Goal: Information Seeking & Learning: Learn about a topic

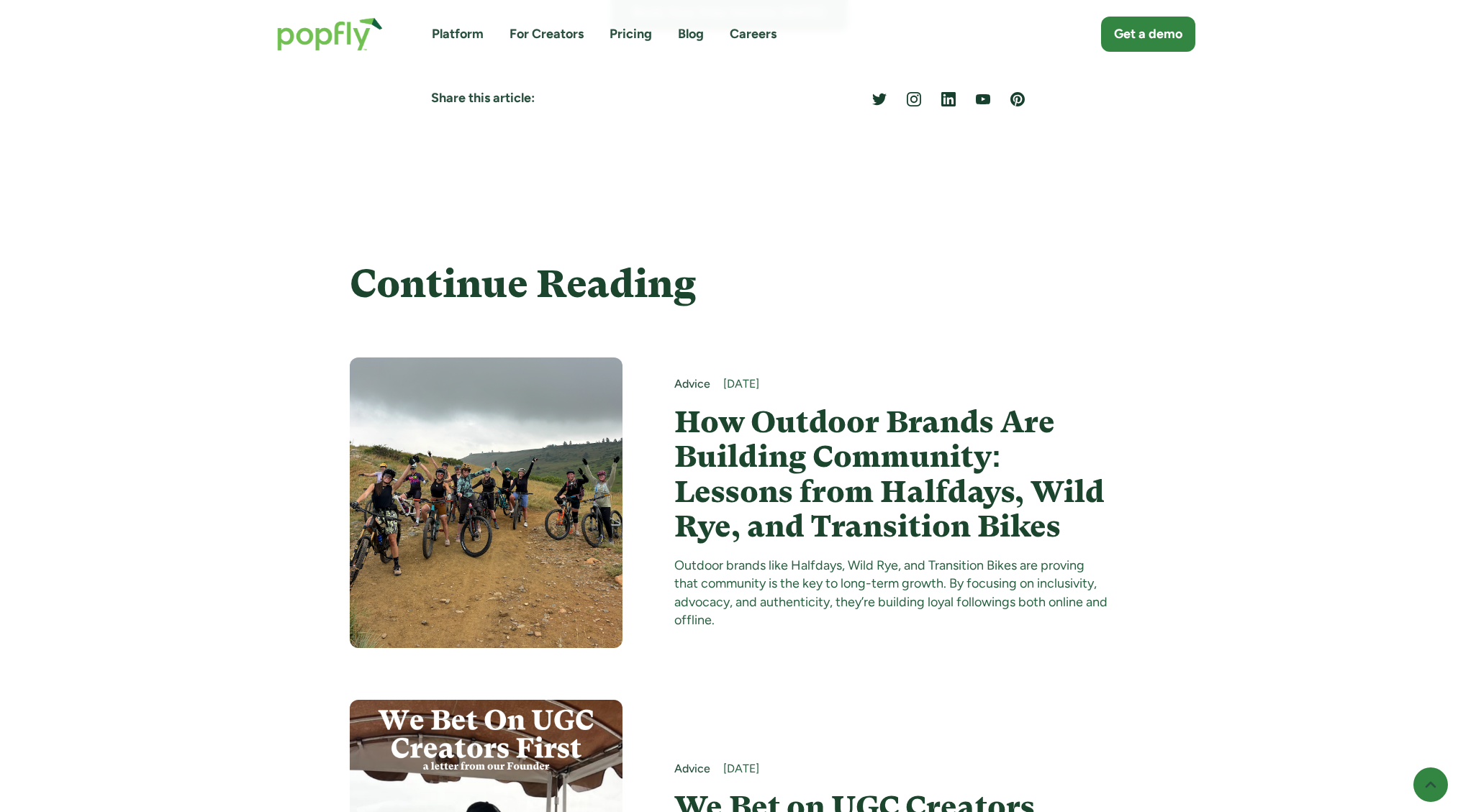
scroll to position [9342, 0]
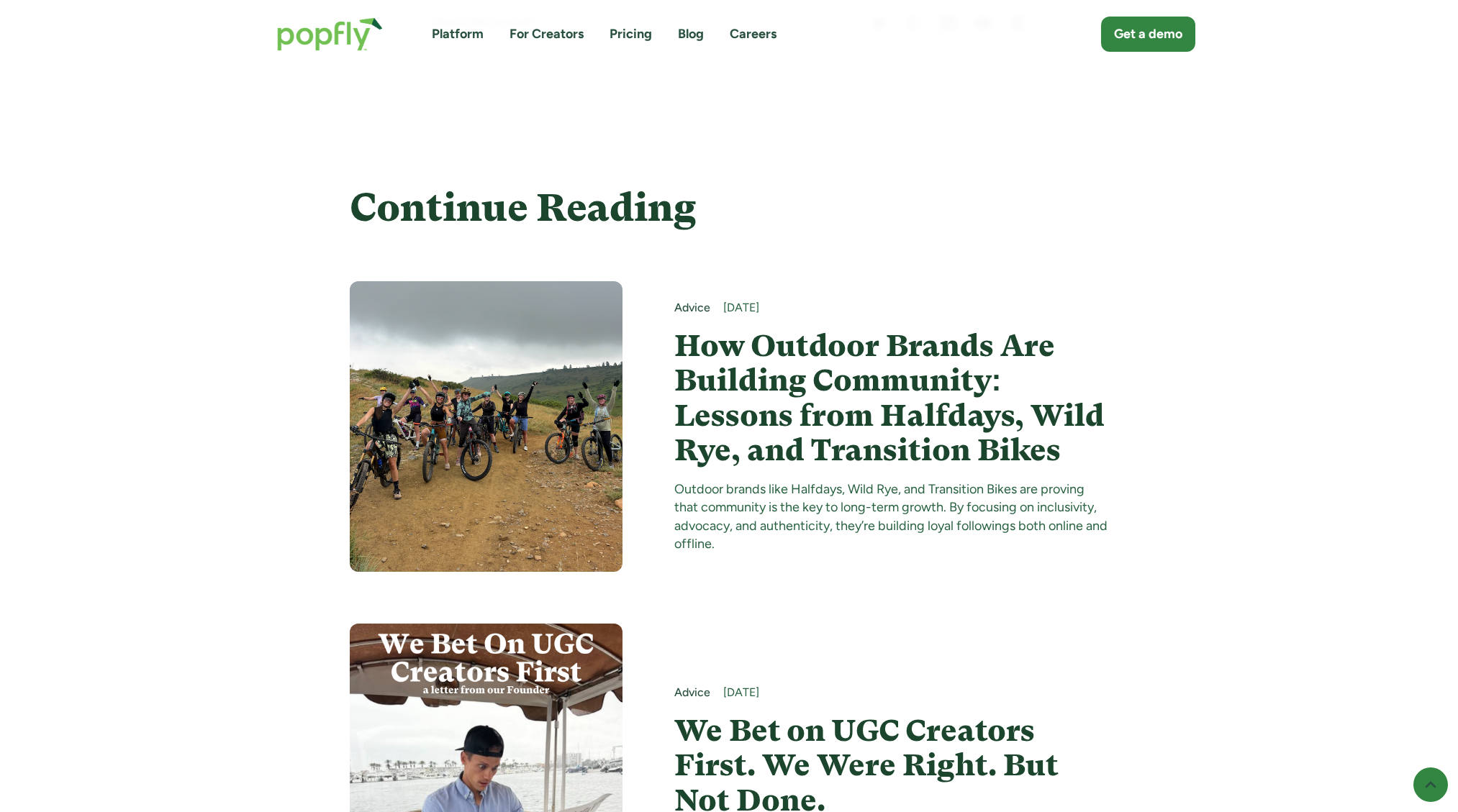
click at [797, 443] on h4 "How Outdoor Brands Are Building Community: Lessons from Halfdays, Wild Rye, and…" at bounding box center [891, 398] width 435 height 139
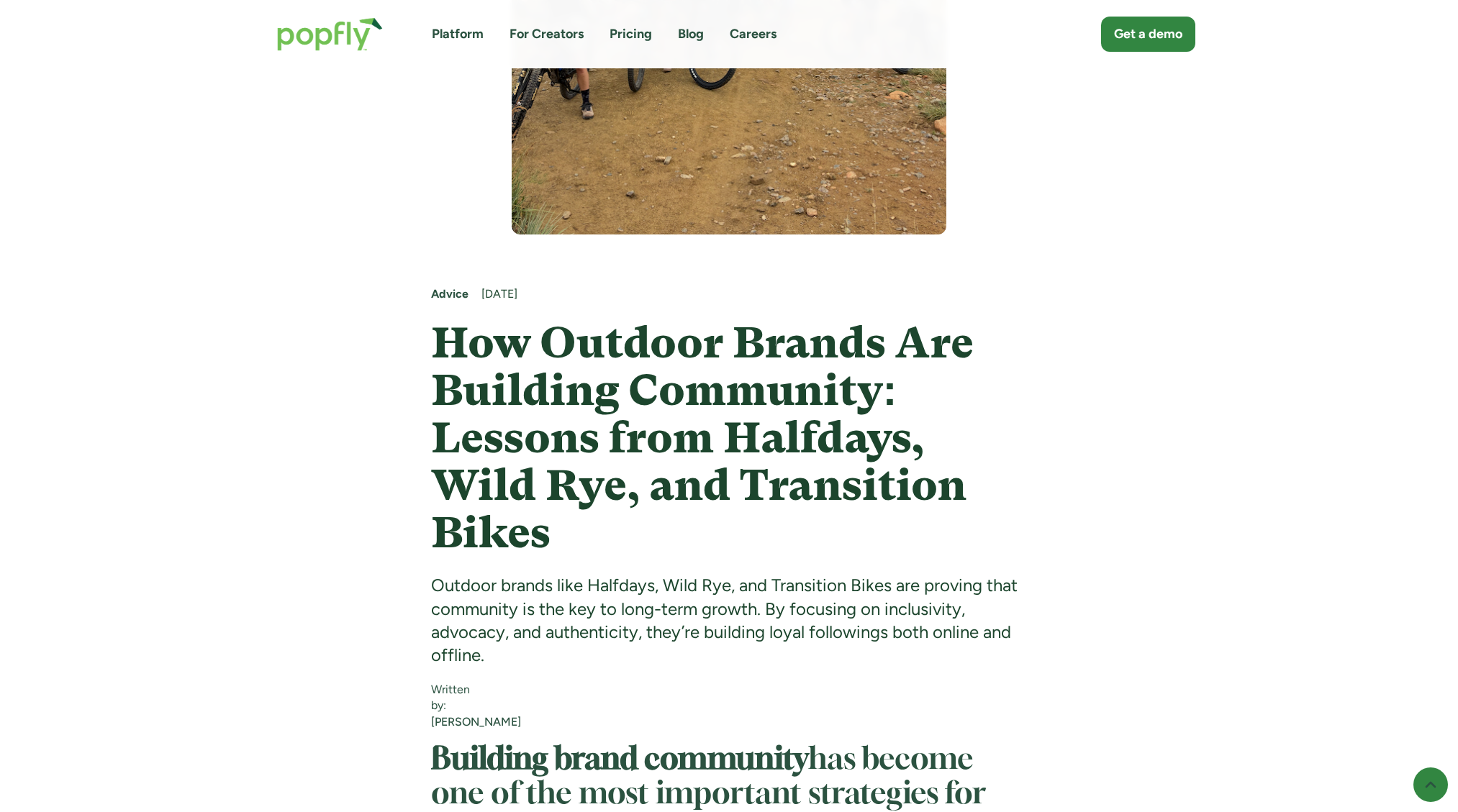
scroll to position [401, 0]
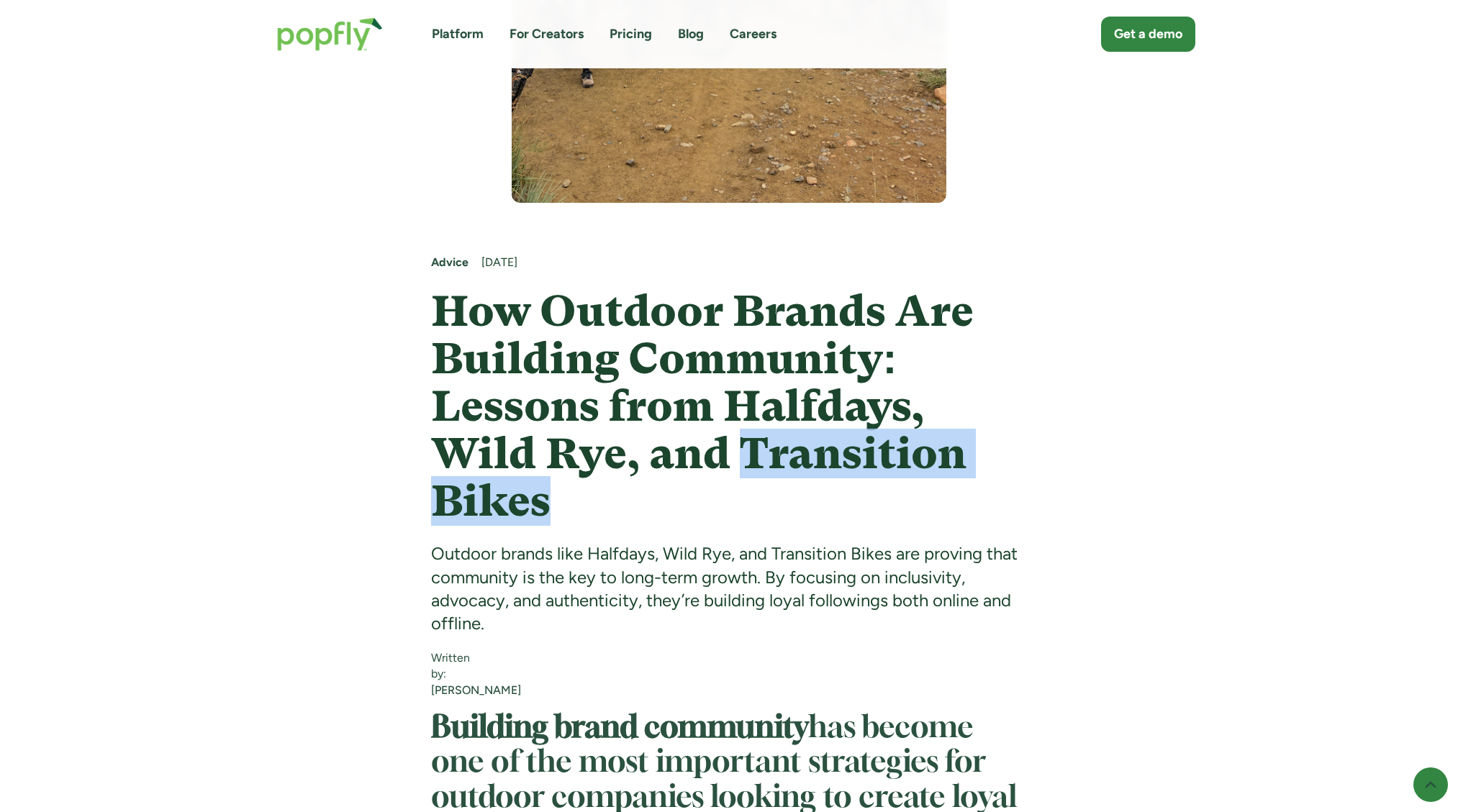
drag, startPoint x: 746, startPoint y: 439, endPoint x: 575, endPoint y: 502, distance: 182.2
click at [574, 502] on h1 "How Outdoor Brands Are Building Community: Lessons from Halfdays, Wild Rye, and…" at bounding box center [729, 406] width 597 height 238
copy h1 "Transition Bikes"
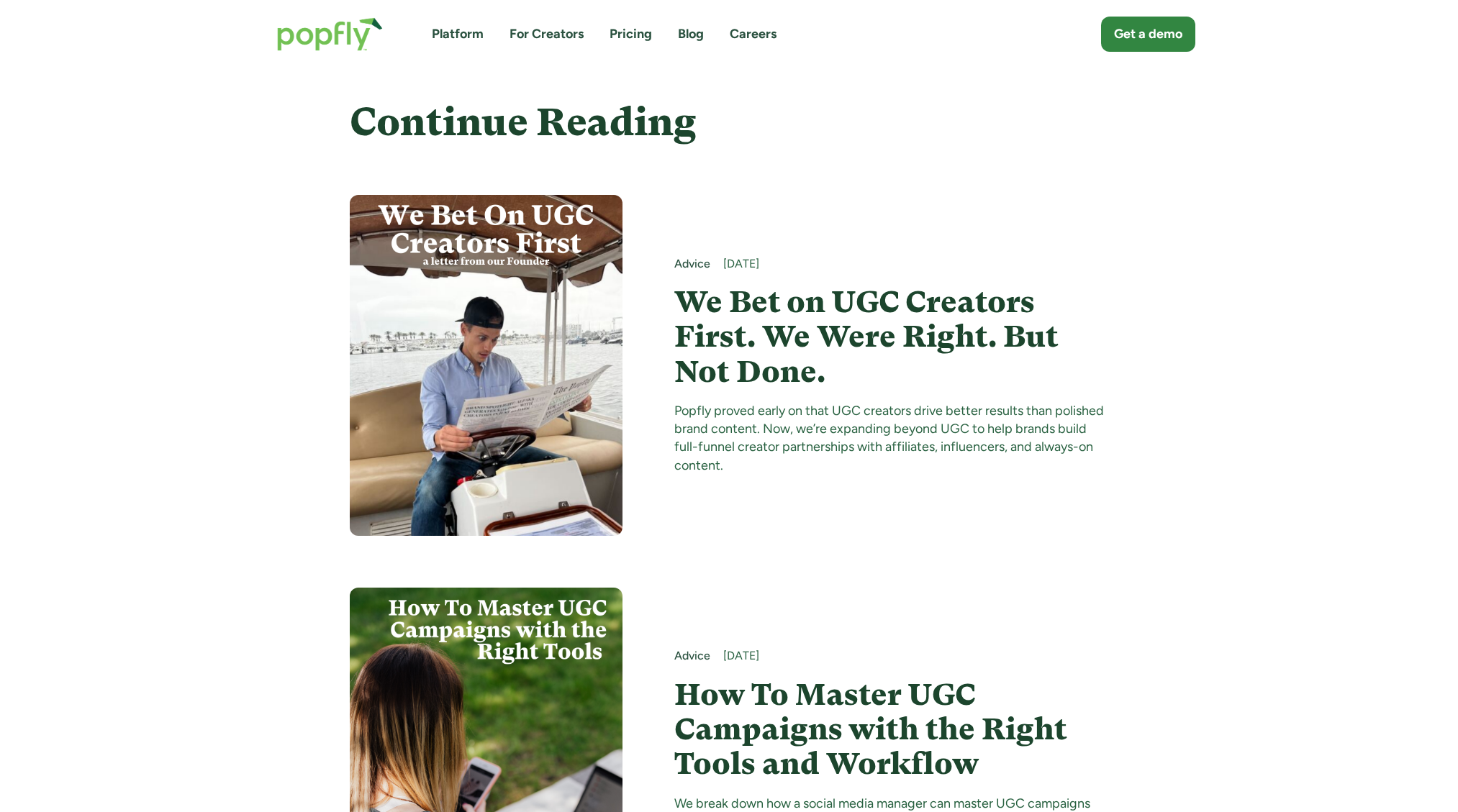
scroll to position [6873, 0]
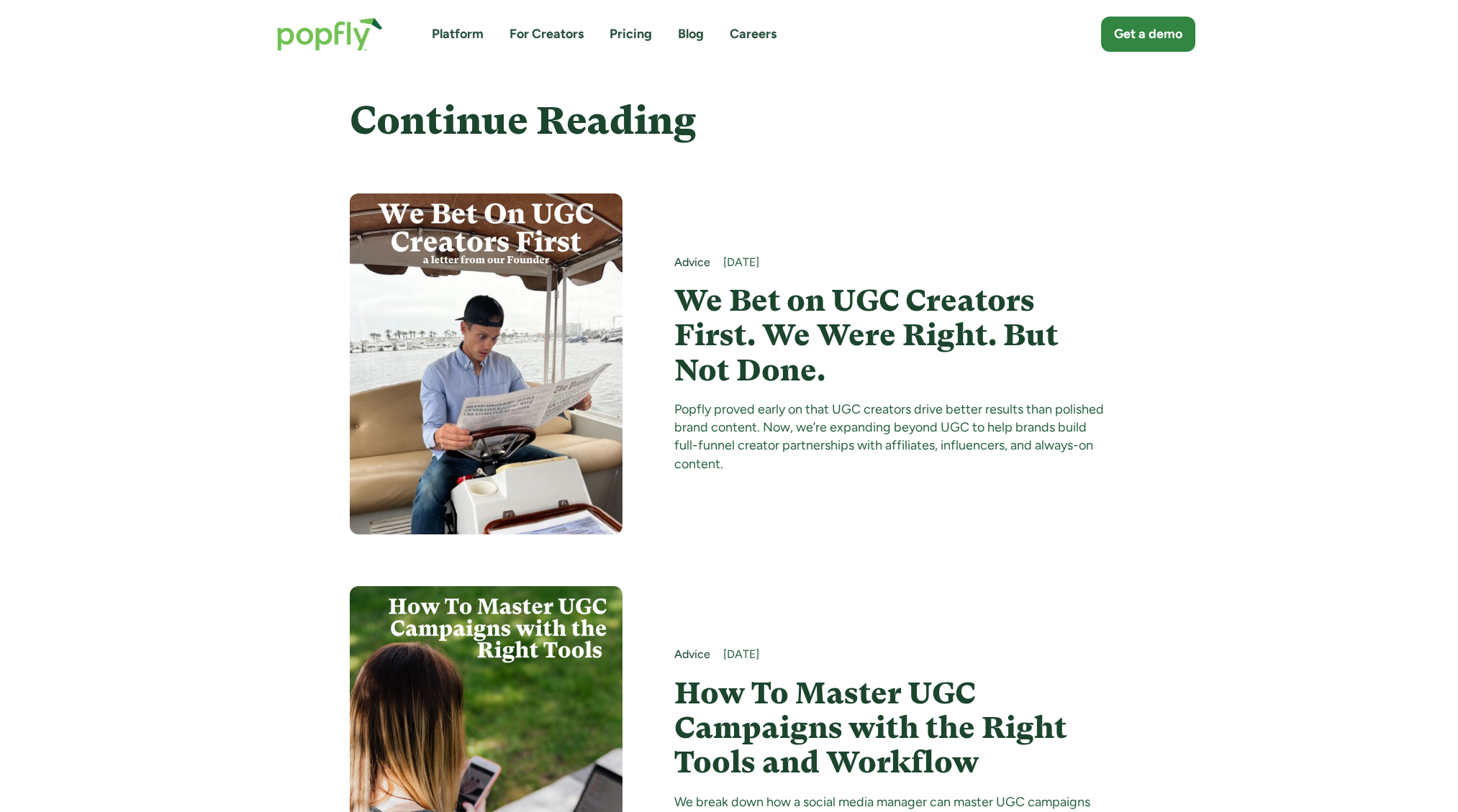
click at [839, 326] on h4 "We Bet on UGC Creators First. We Were Right. But Not Done." at bounding box center [891, 335] width 435 height 105
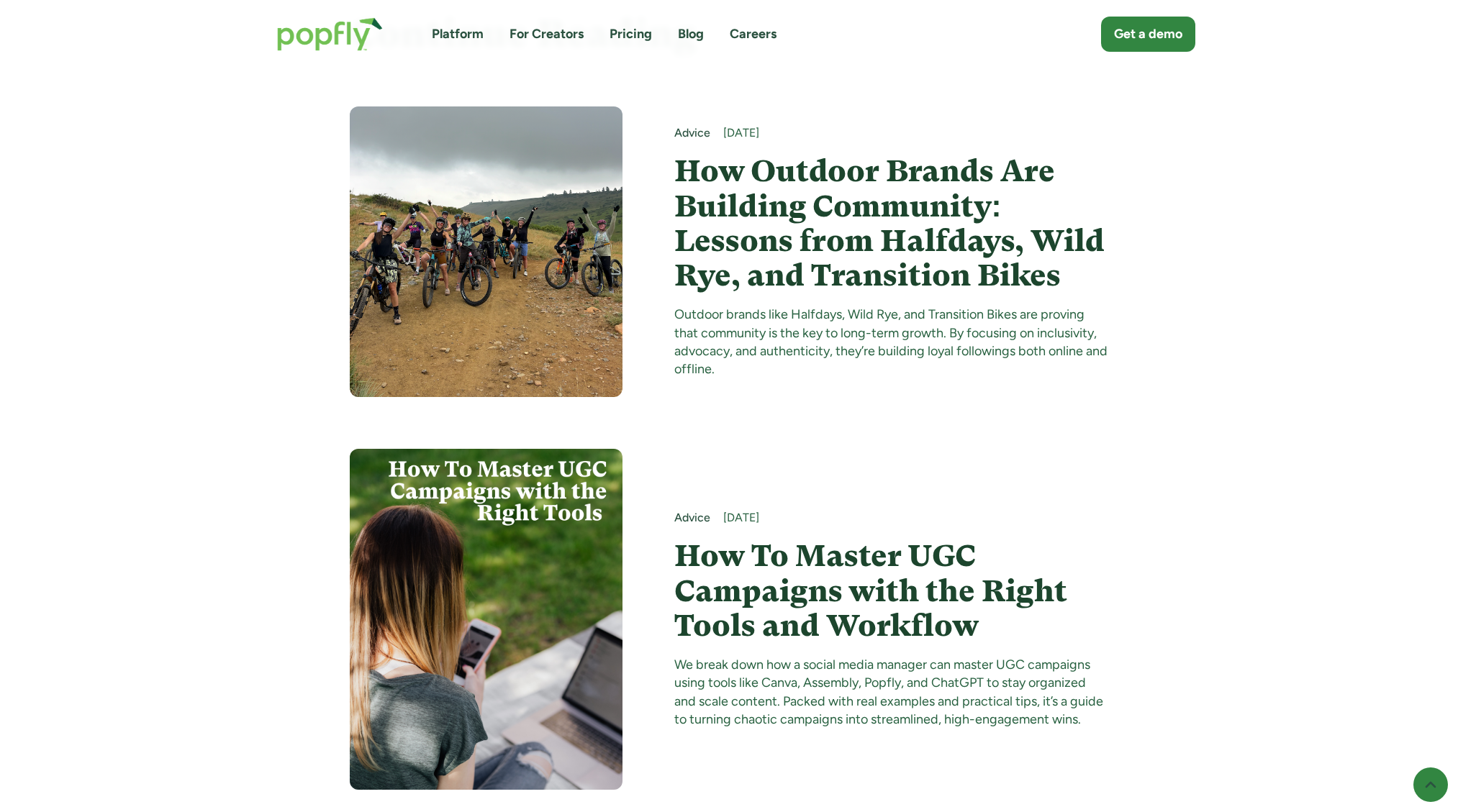
scroll to position [3376, 0]
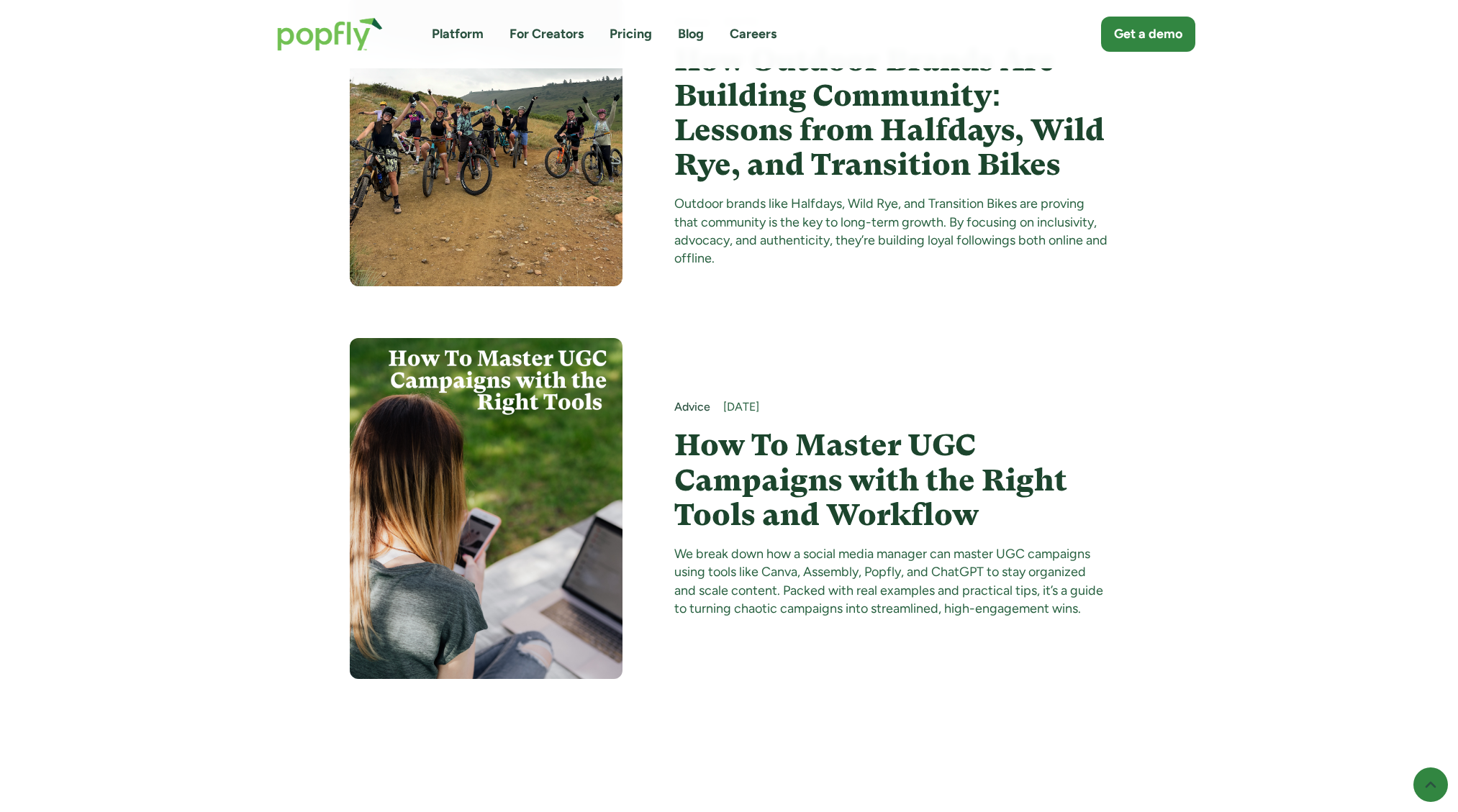
click at [764, 518] on h4 "How To Master UGC Campaigns with the Right Tools and Workflow" at bounding box center [891, 480] width 435 height 105
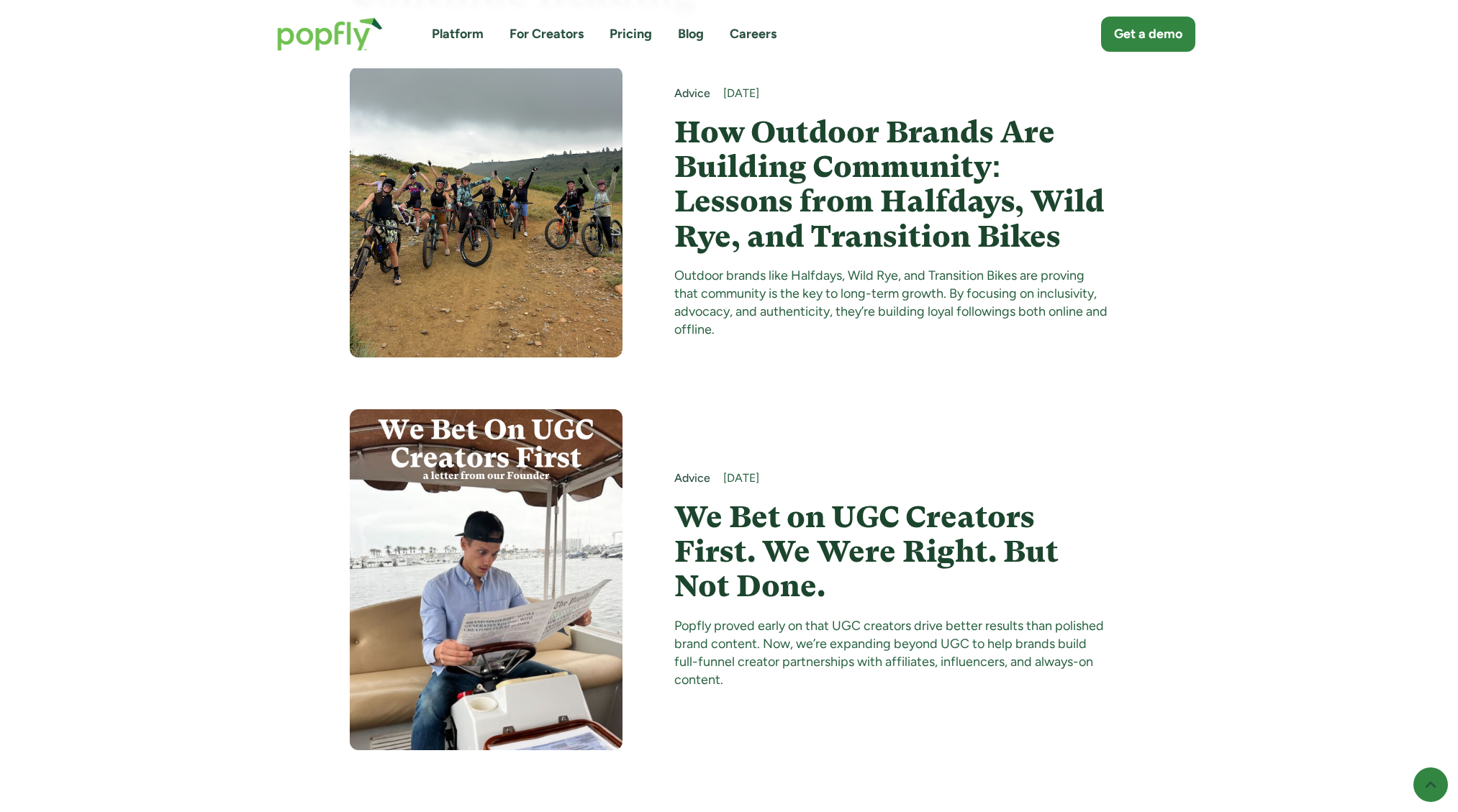
scroll to position [6124, 0]
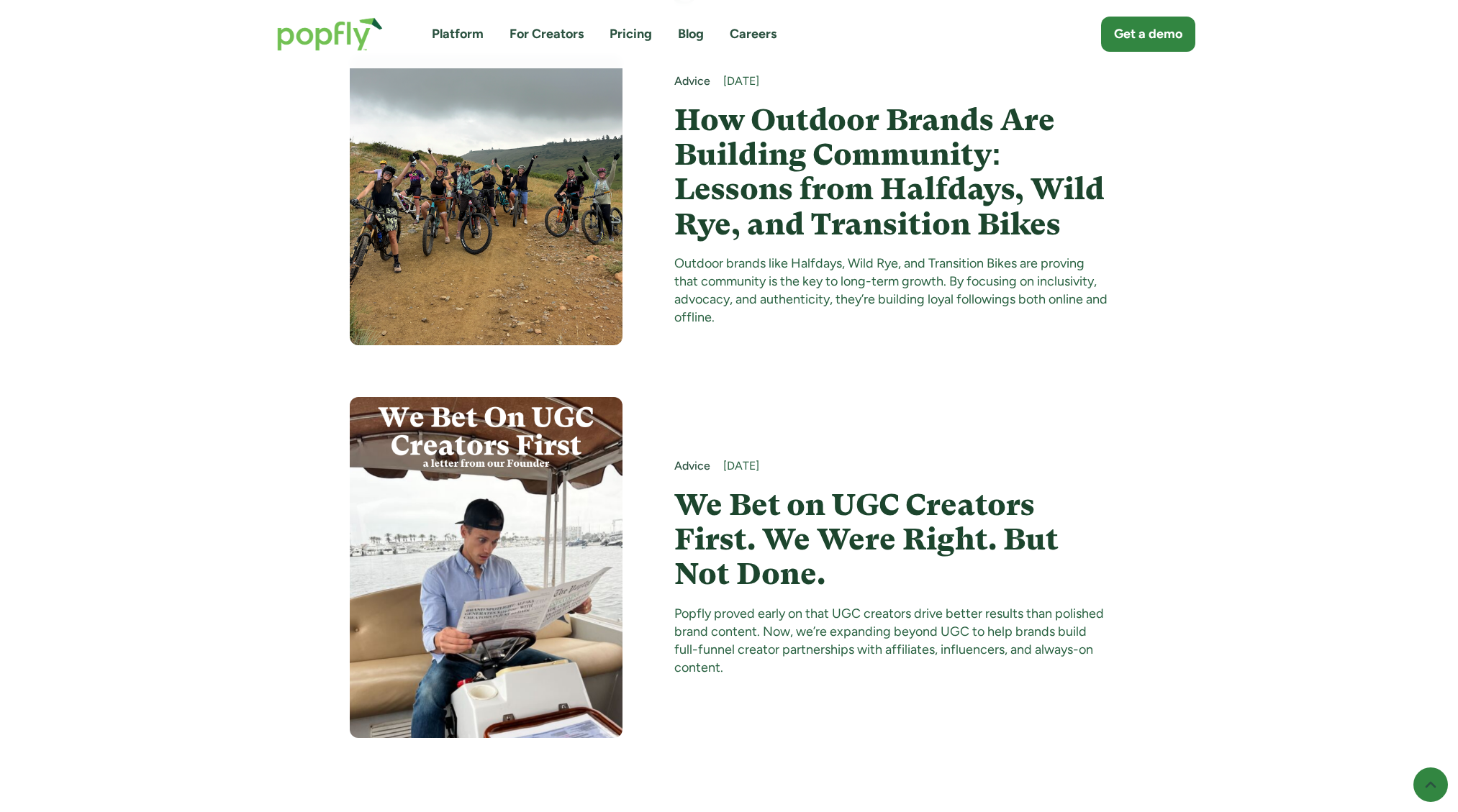
click at [692, 458] on div "Advice" at bounding box center [692, 466] width 36 height 16
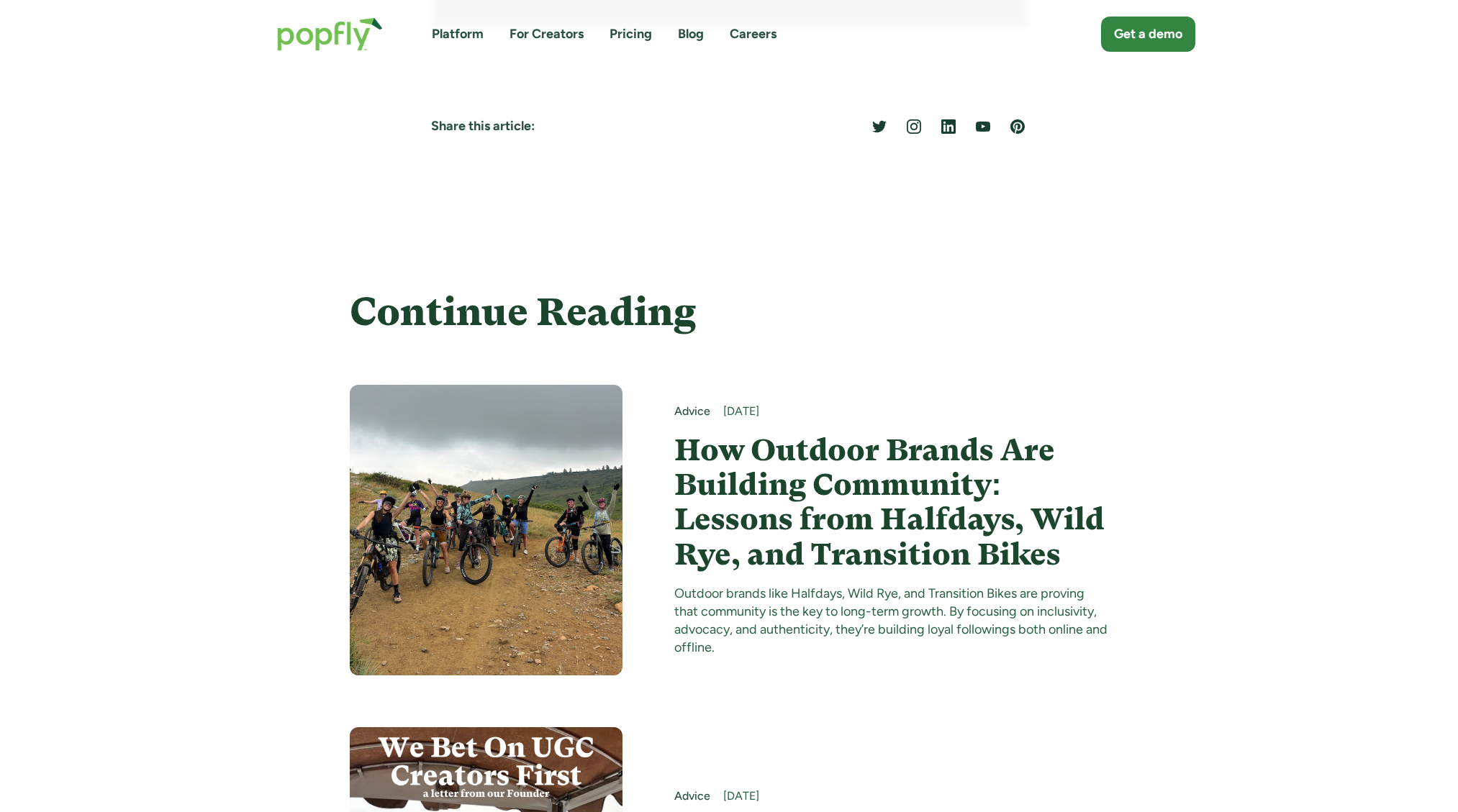
scroll to position [5564, 0]
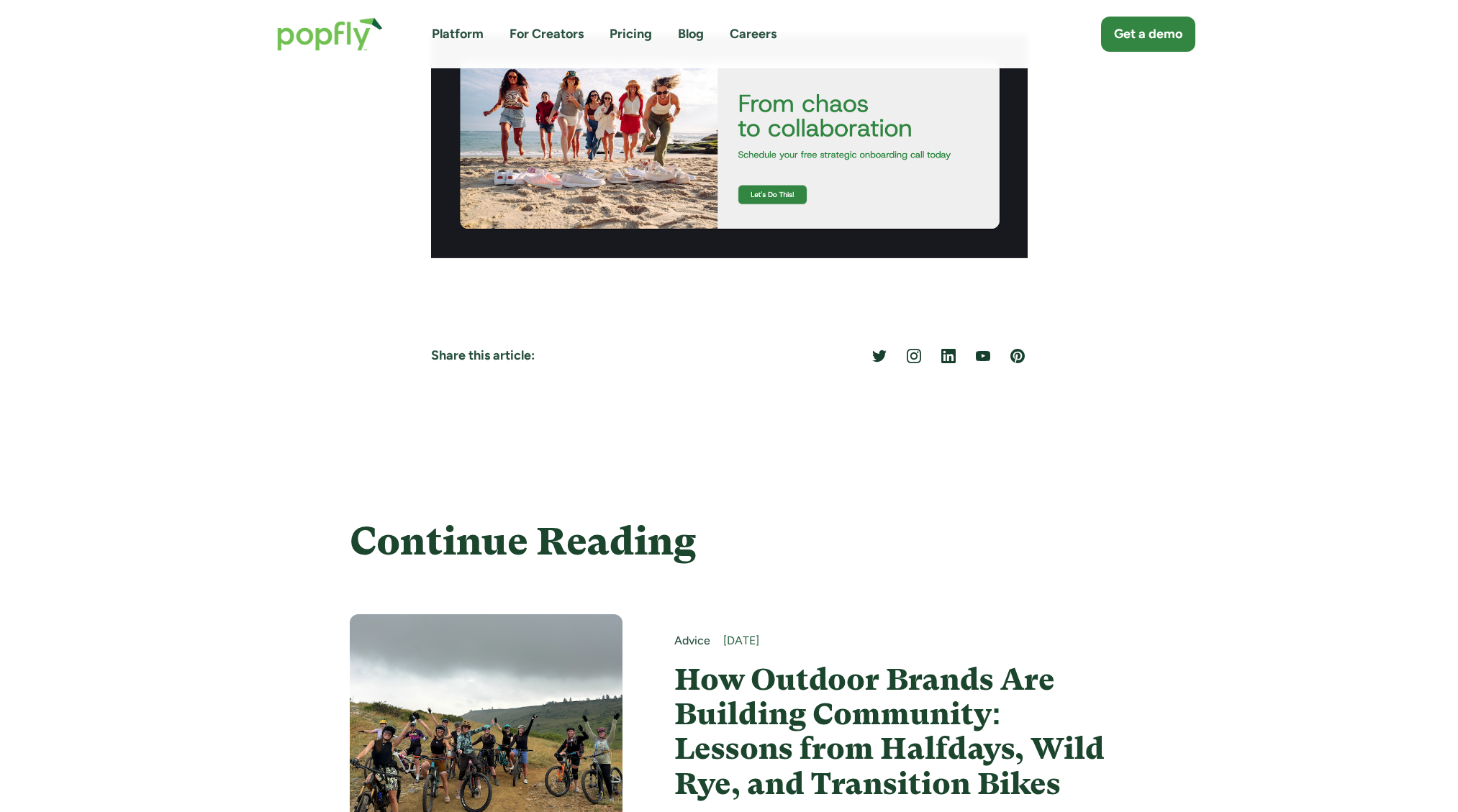
click at [544, 666] on img at bounding box center [486, 759] width 273 height 290
click at [529, 669] on img at bounding box center [486, 759] width 273 height 290
click at [914, 669] on h4 "How Outdoor Brands Are Building Community: Lessons from Halfdays, Wild Rye, and…" at bounding box center [891, 732] width 435 height 139
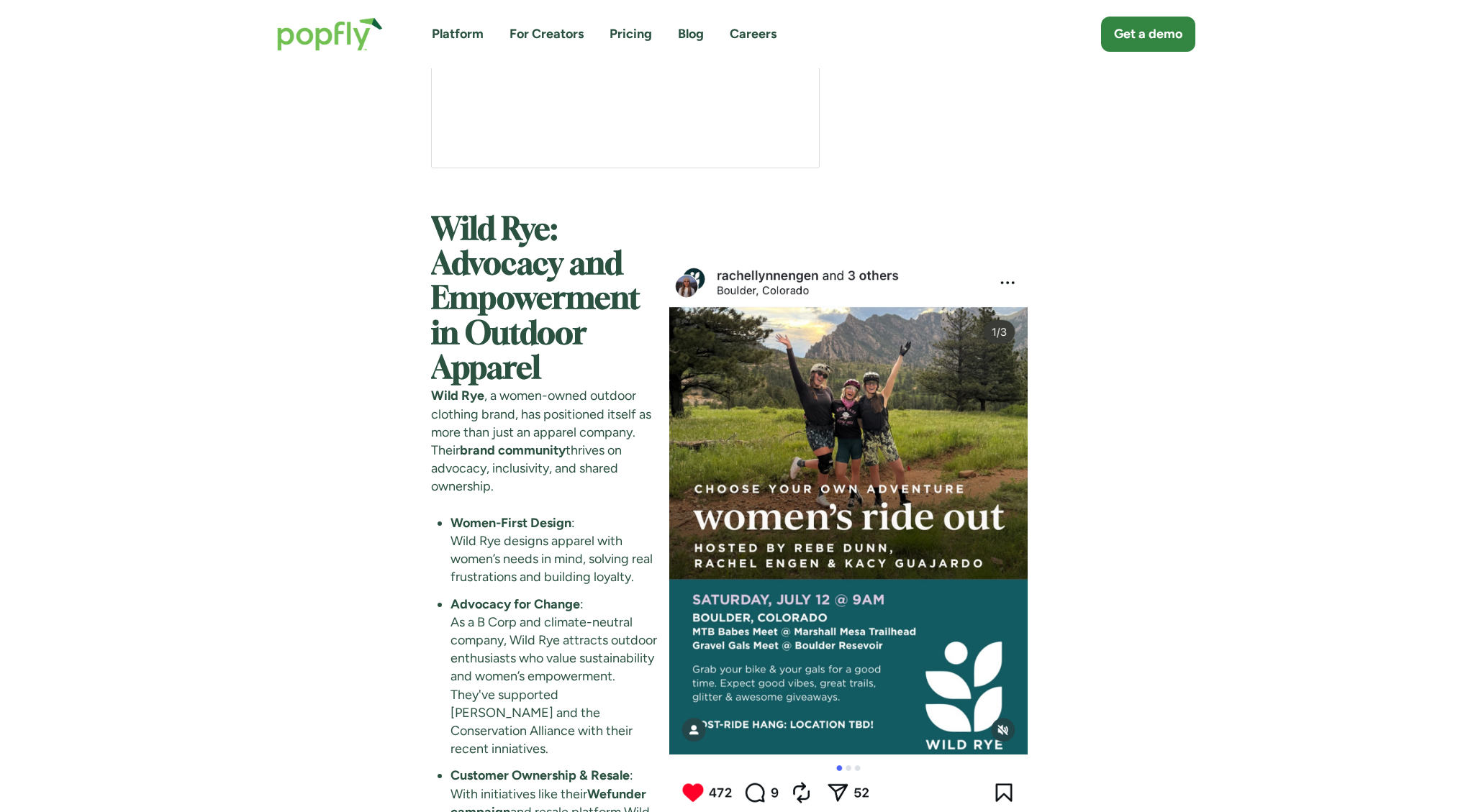
scroll to position [3407, 0]
